Goal: Transaction & Acquisition: Purchase product/service

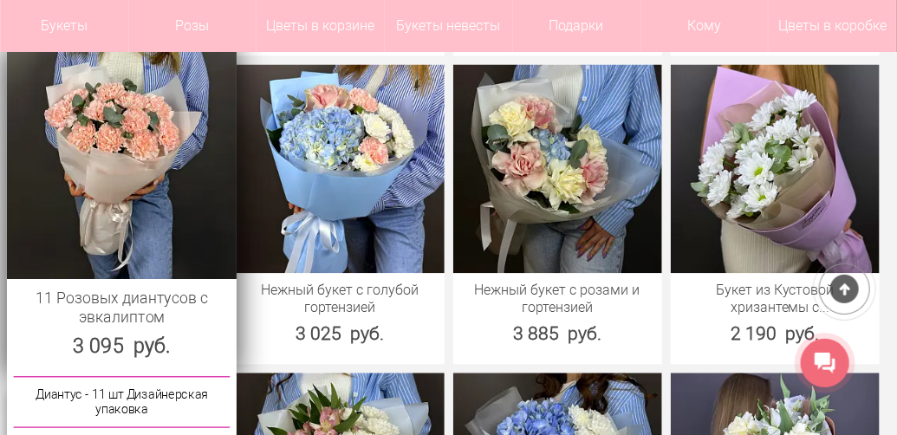
scroll to position [1179, 0]
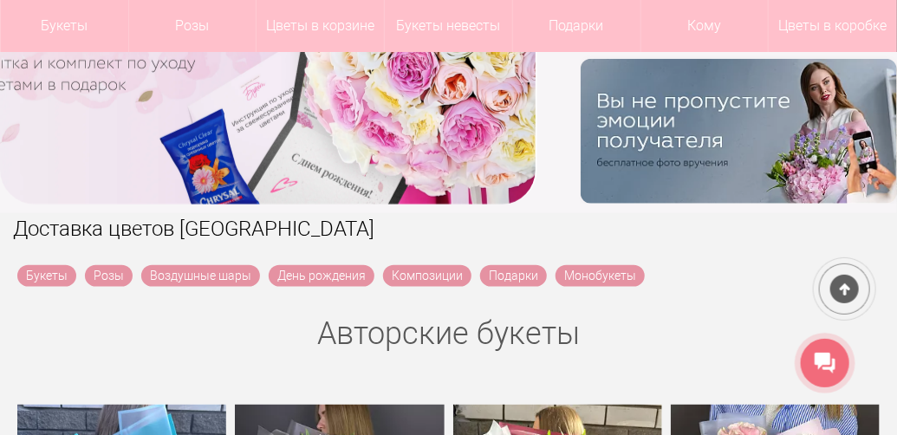
scroll to position [520, 0]
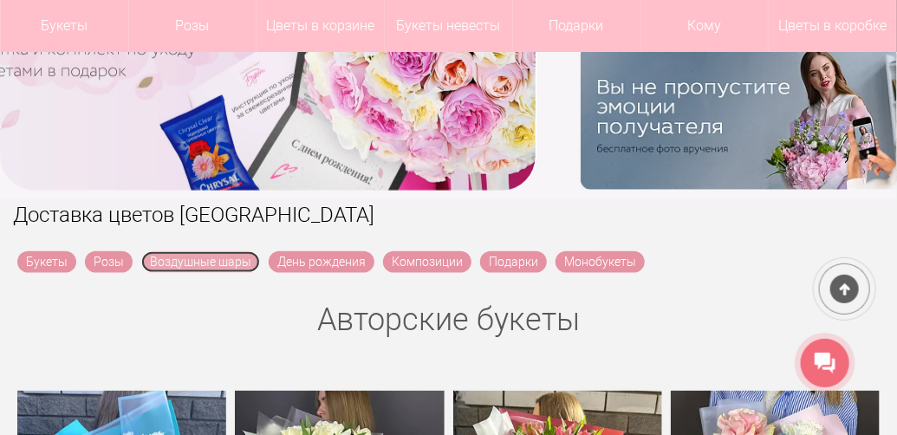
click at [211, 256] on link "Воздушные шары" at bounding box center [200, 262] width 119 height 22
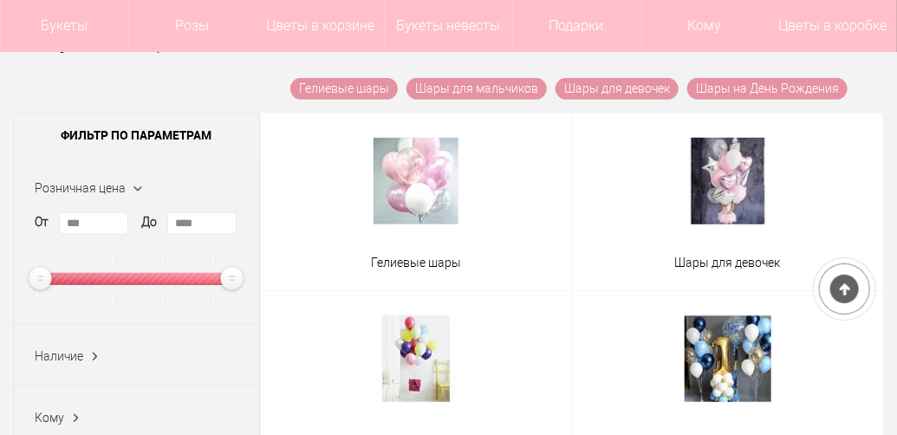
scroll to position [347, 0]
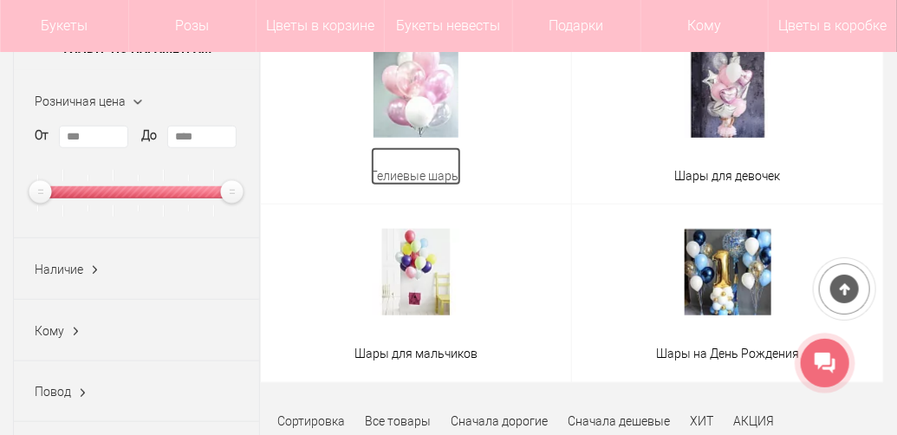
click at [411, 167] on span "Гелиевые шары" at bounding box center [416, 176] width 90 height 18
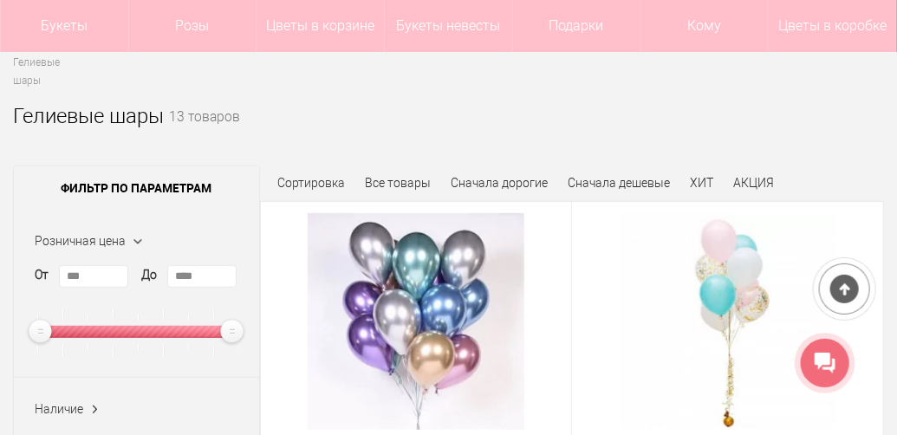
scroll to position [173, 0]
